Goal: Information Seeking & Learning: Learn about a topic

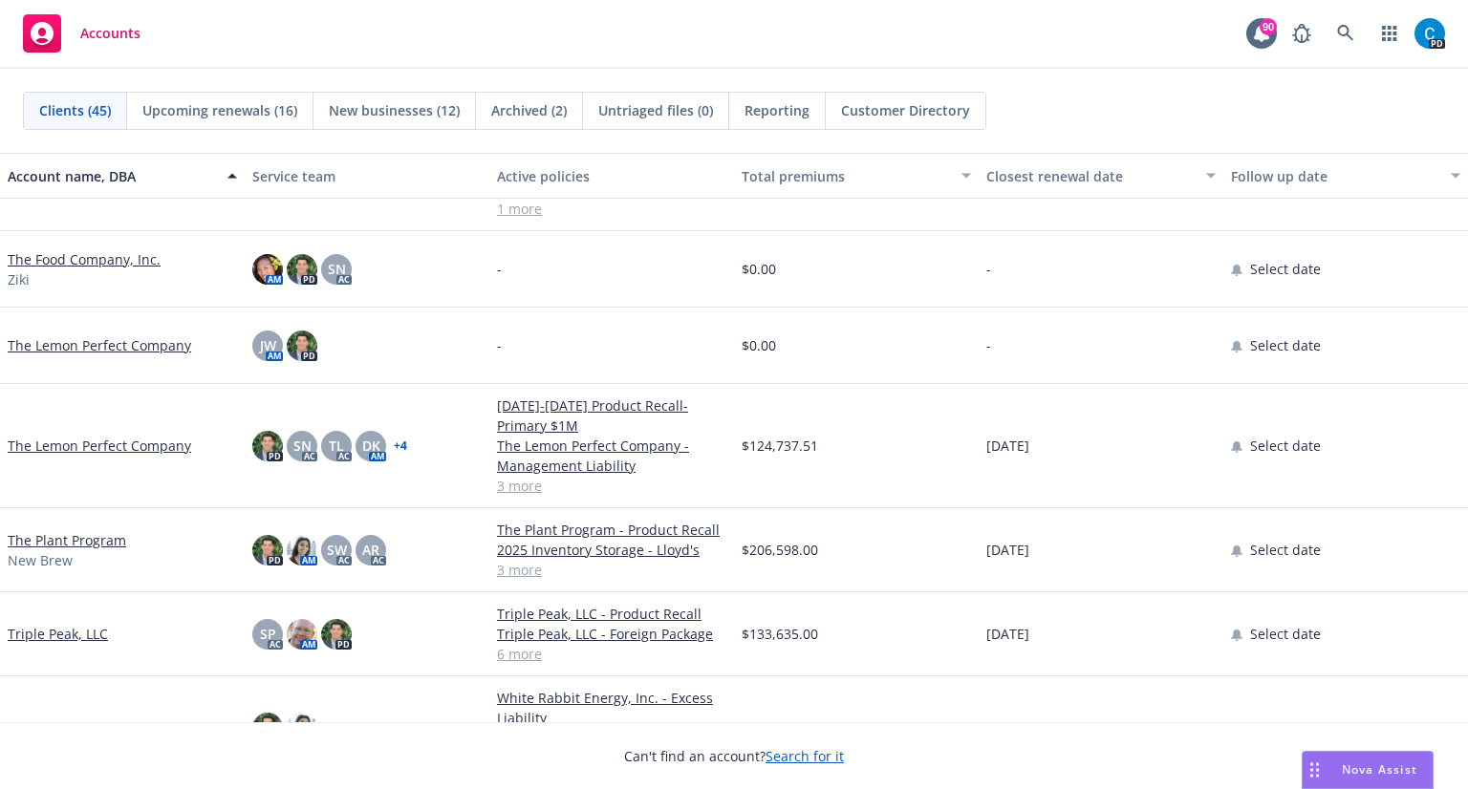
scroll to position [2962, 0]
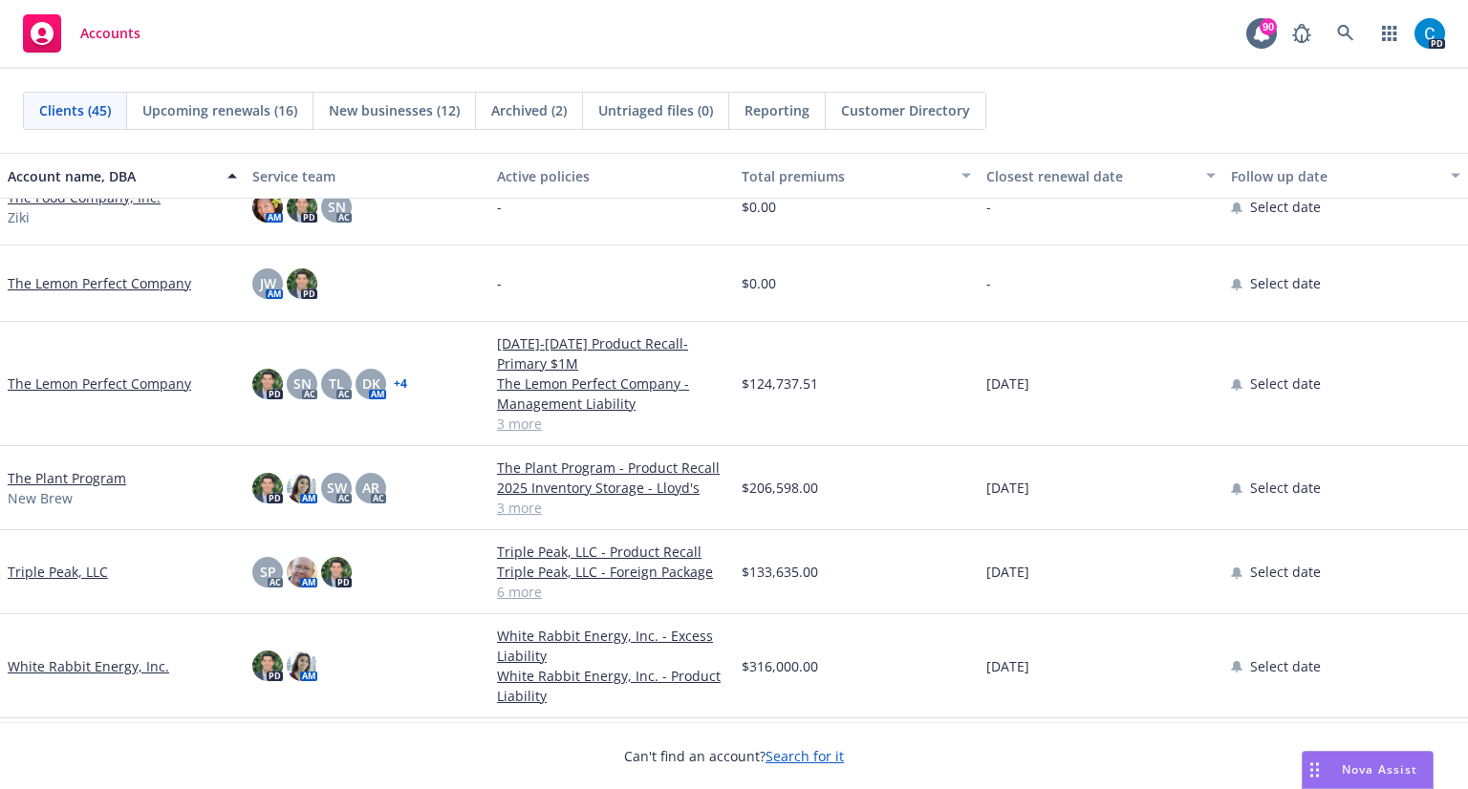
click at [91, 479] on link "The Plant Program" at bounding box center [67, 478] width 118 height 20
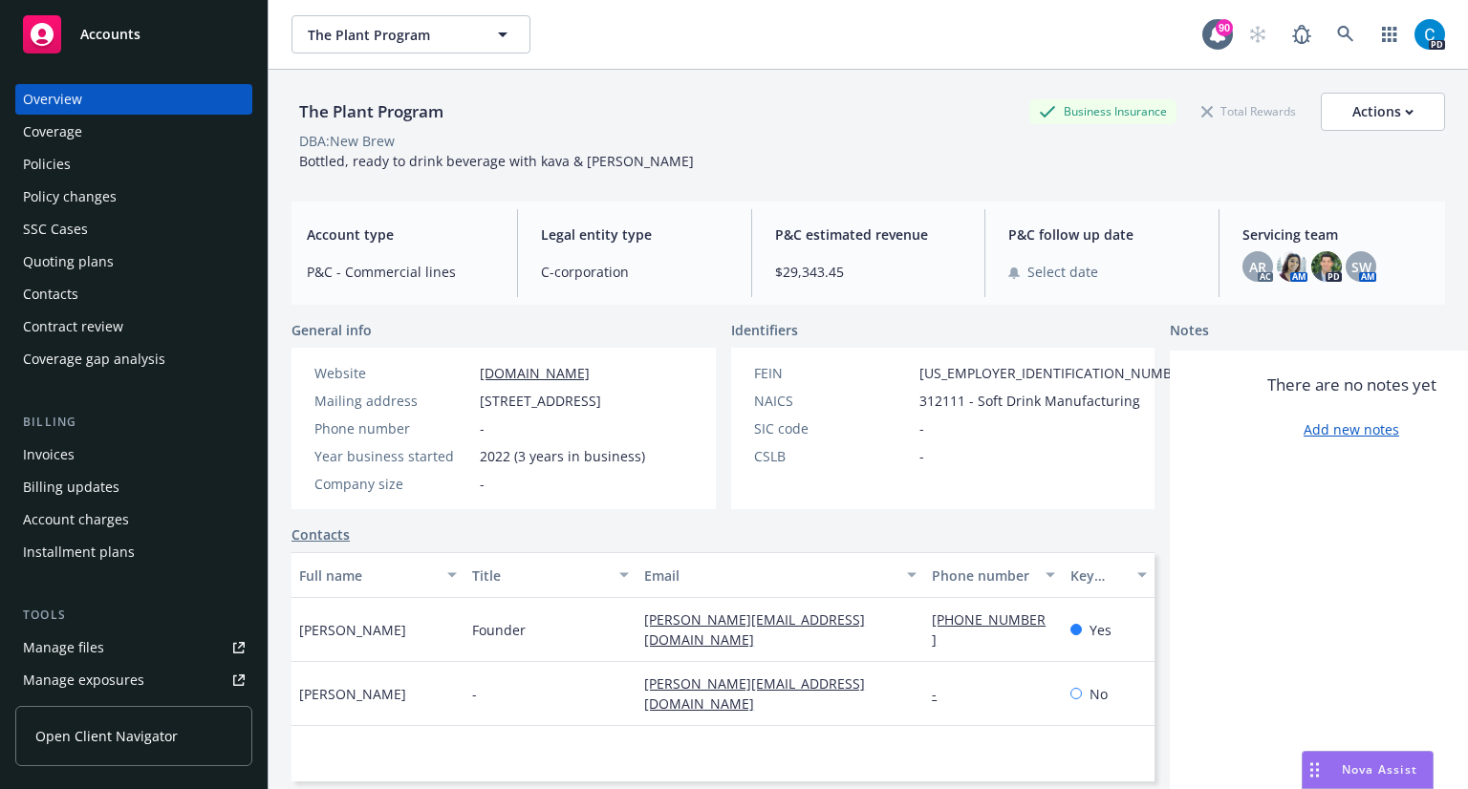
scroll to position [96, 0]
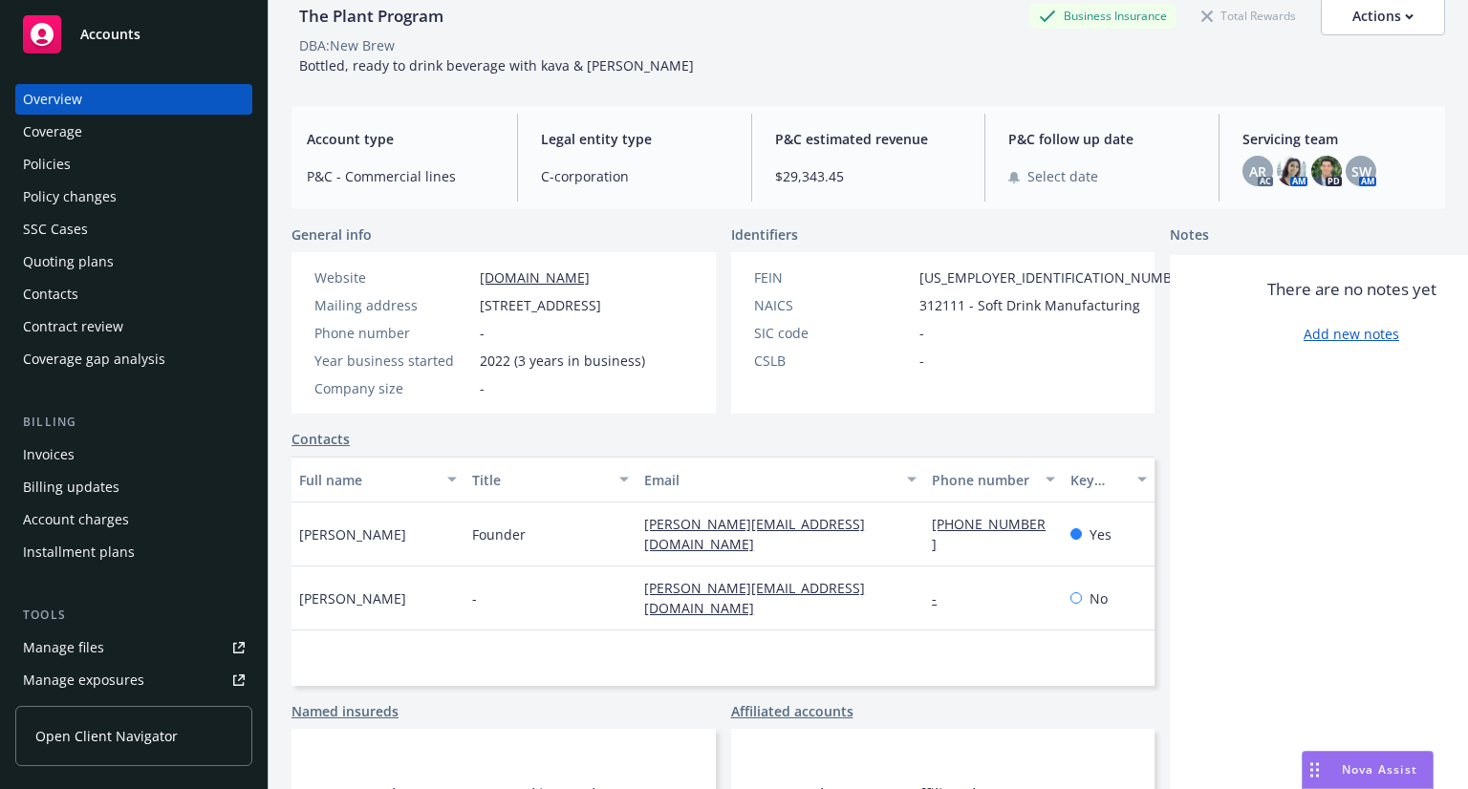
click at [65, 174] on div "Policies" at bounding box center [47, 164] width 48 height 31
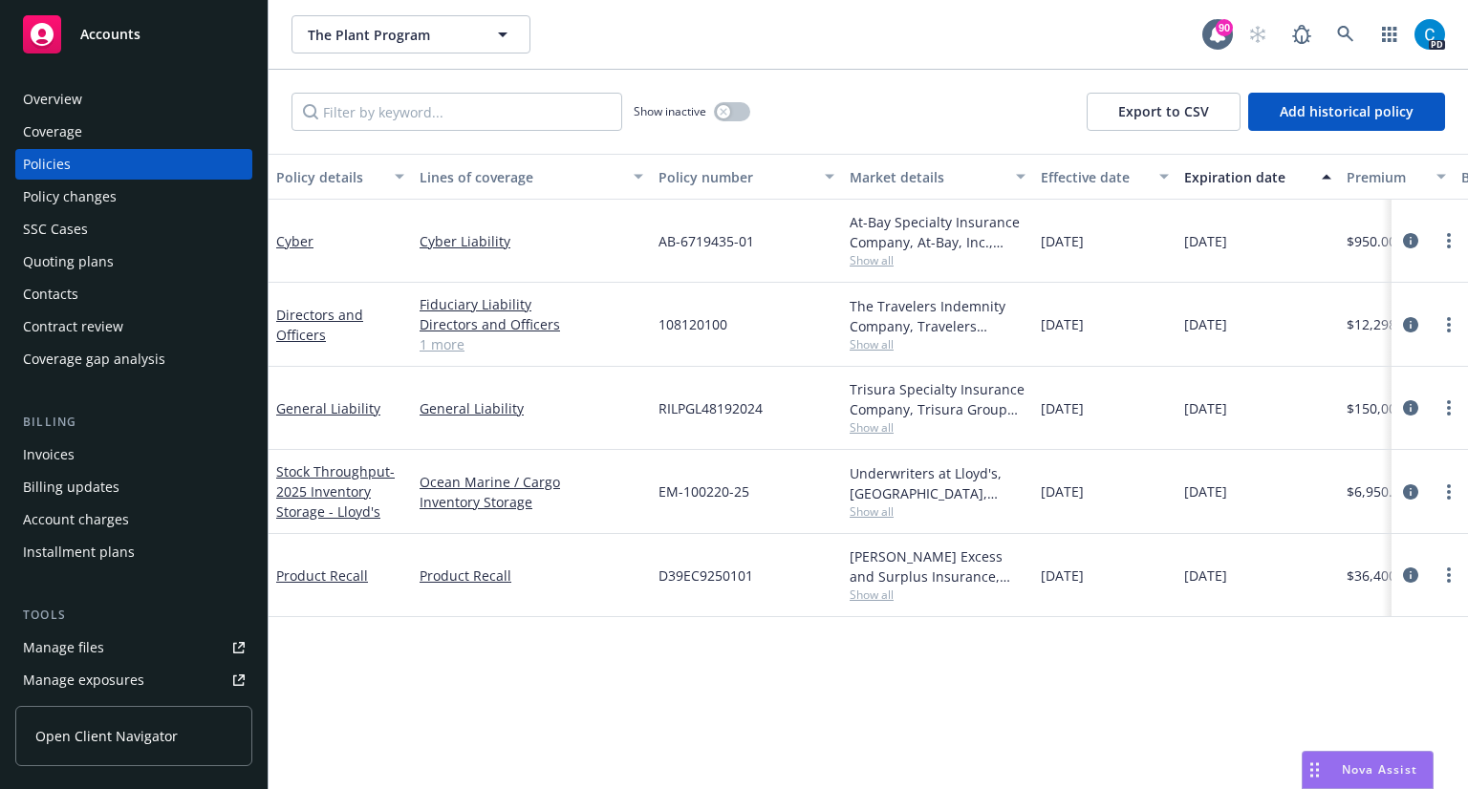
click at [435, 349] on link "1 more" at bounding box center [531, 344] width 224 height 20
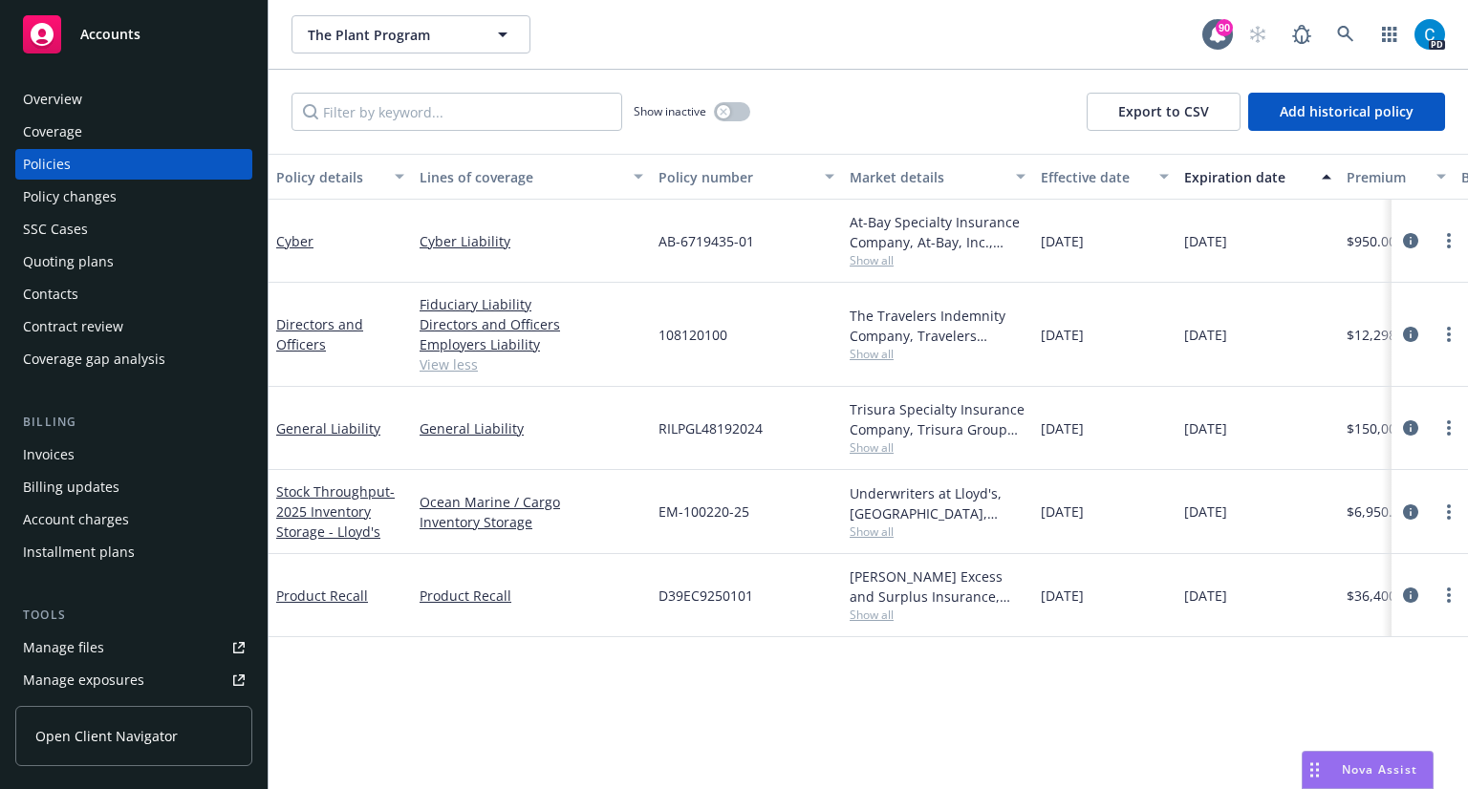
click at [443, 366] on link "View less" at bounding box center [531, 365] width 224 height 20
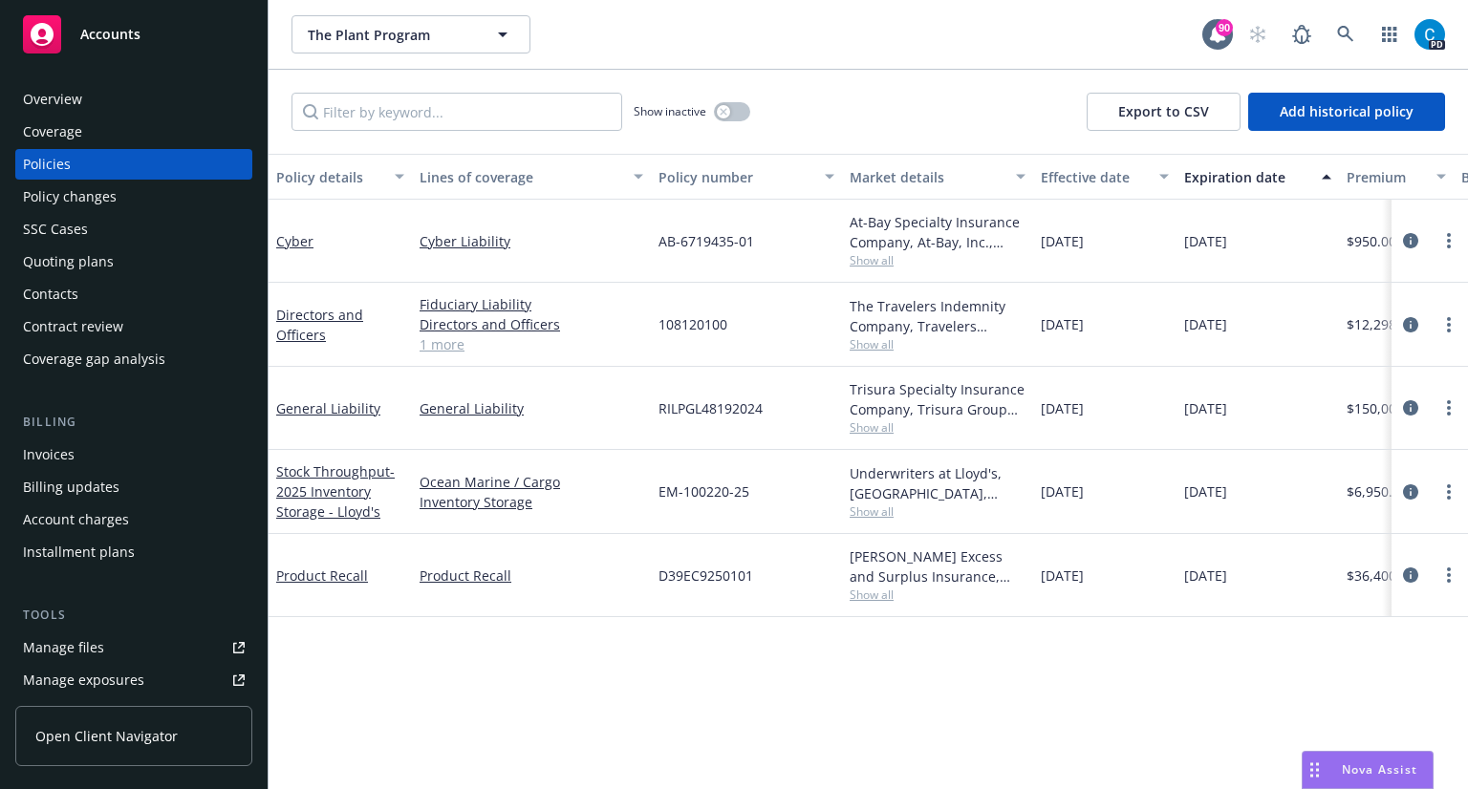
click at [443, 349] on link "1 more" at bounding box center [531, 344] width 224 height 20
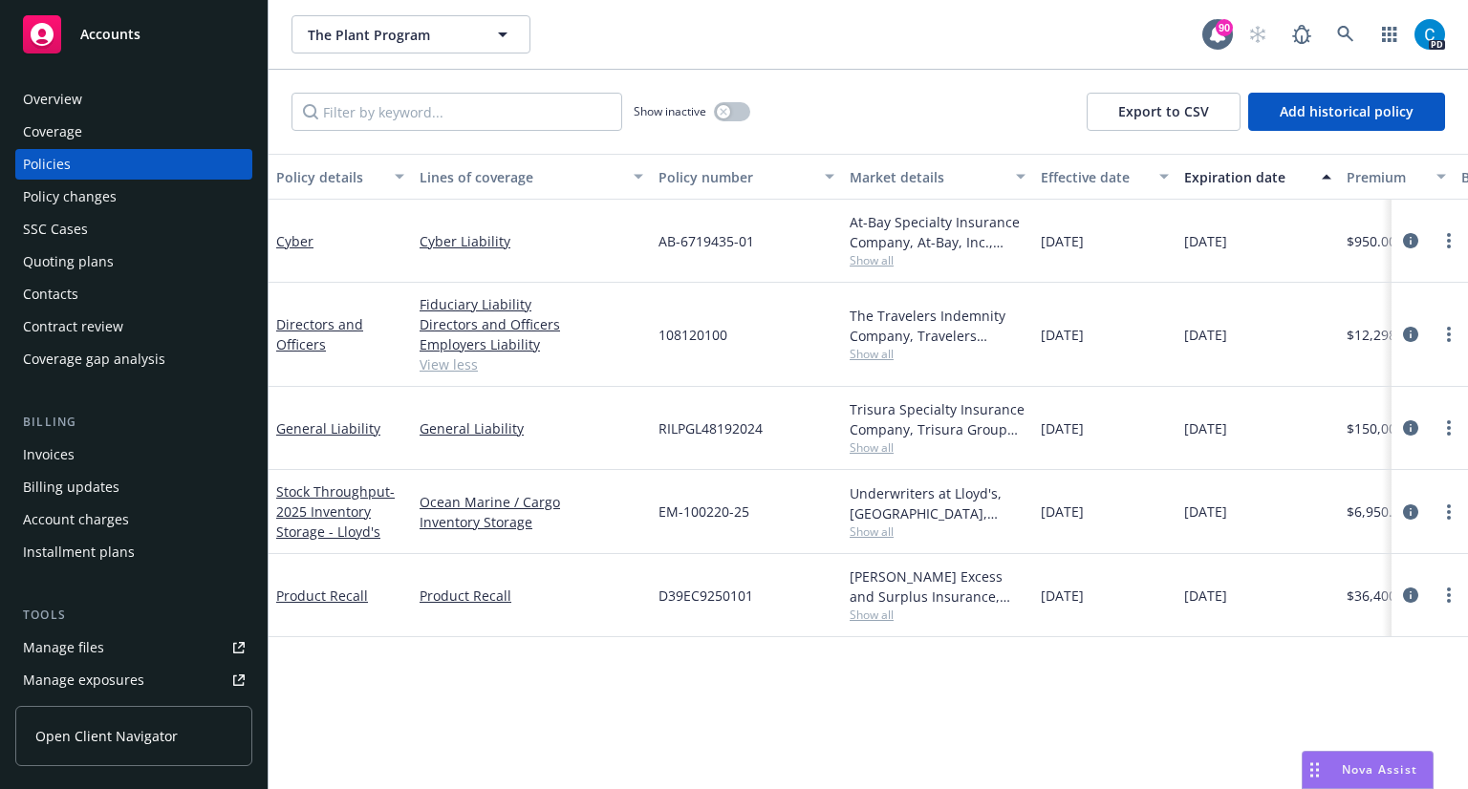
click at [870, 353] on span "Show all" at bounding box center [937, 354] width 176 height 16
click at [1036, 355] on div "[DATE]" at bounding box center [1104, 335] width 143 height 104
click at [460, 364] on link "View less" at bounding box center [531, 365] width 224 height 20
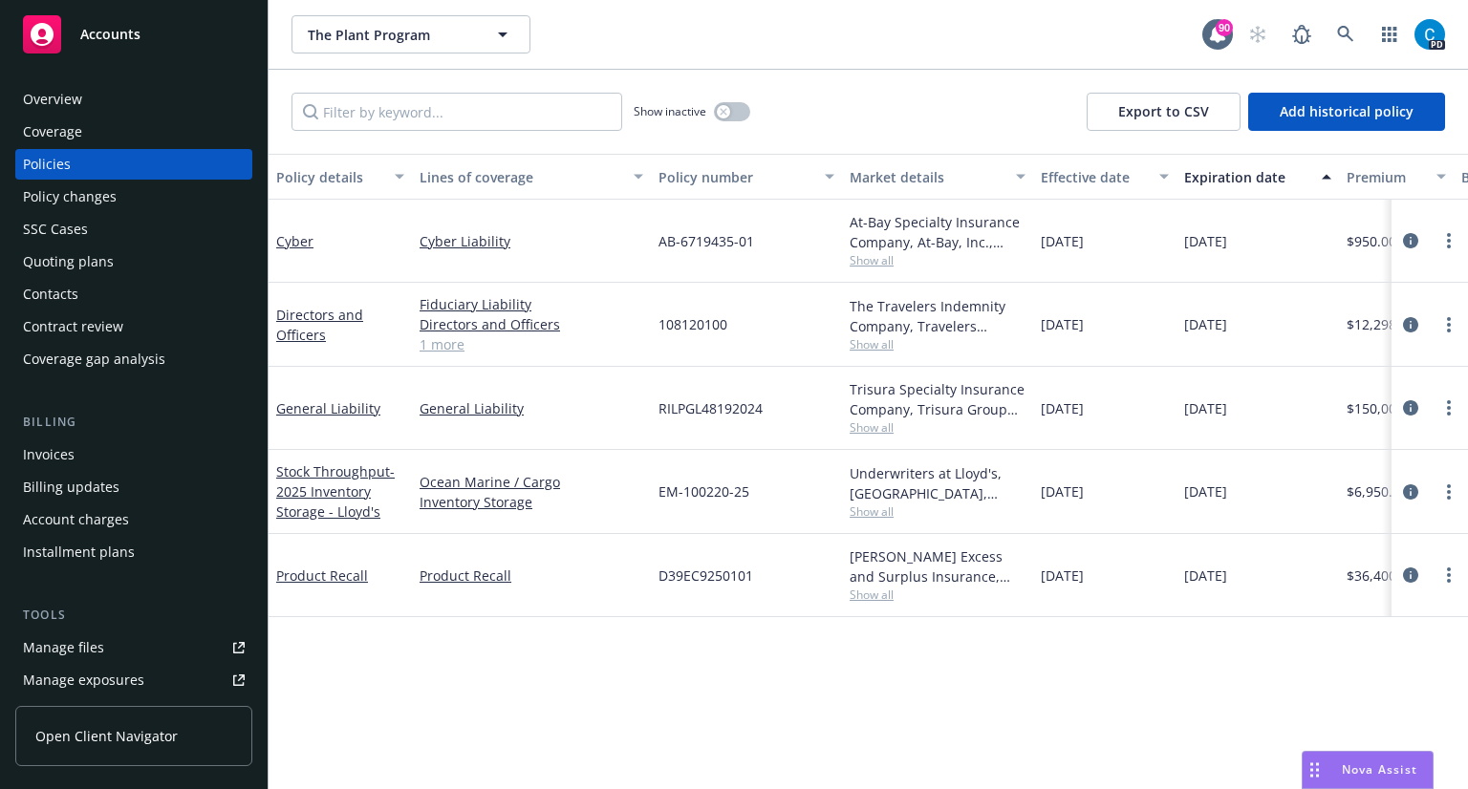
click at [444, 346] on link "1 more" at bounding box center [531, 344] width 224 height 20
